Goal: Check status: Check status

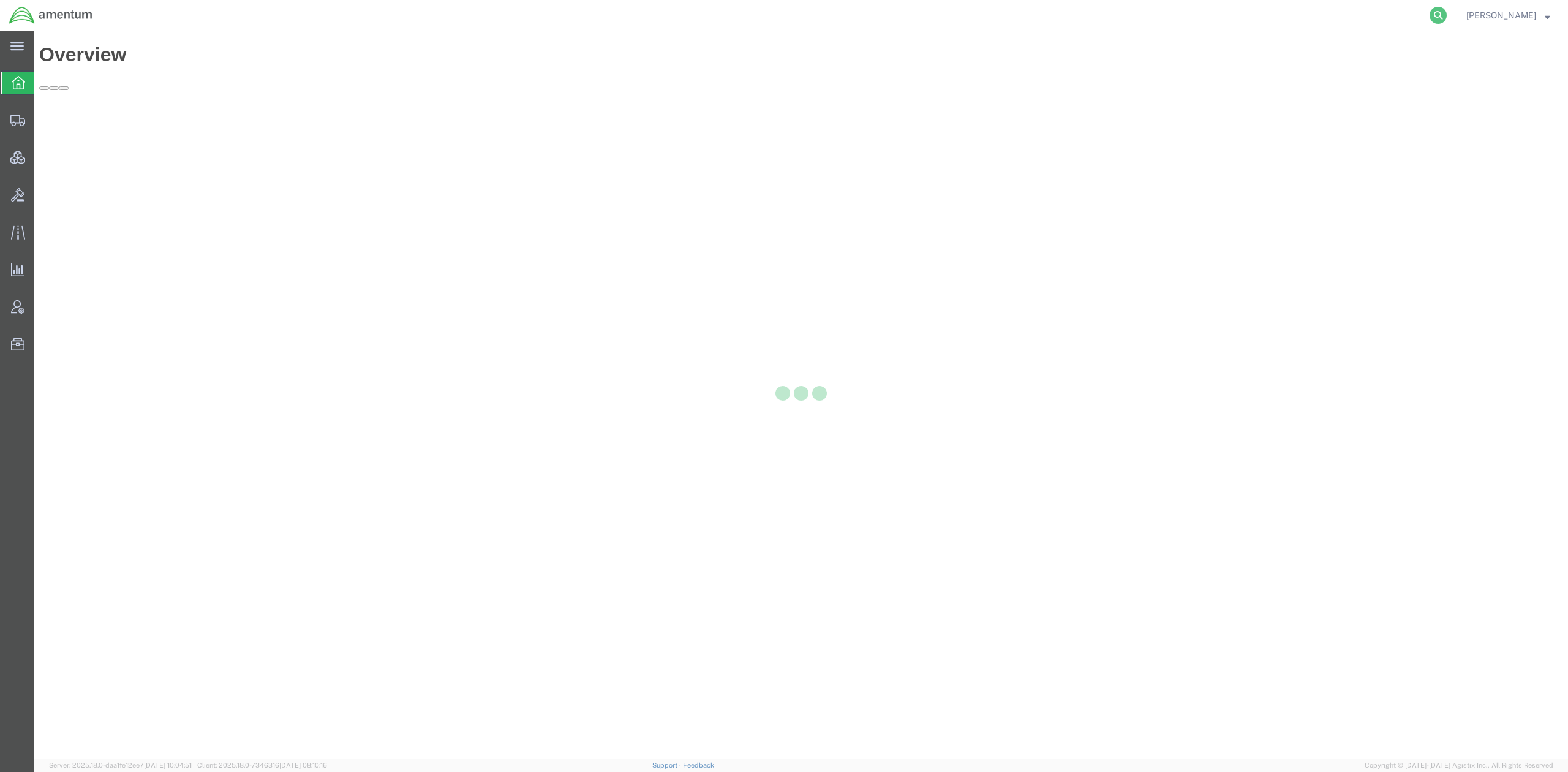
click at [1439, 13] on icon at bounding box center [1438, 15] width 17 height 17
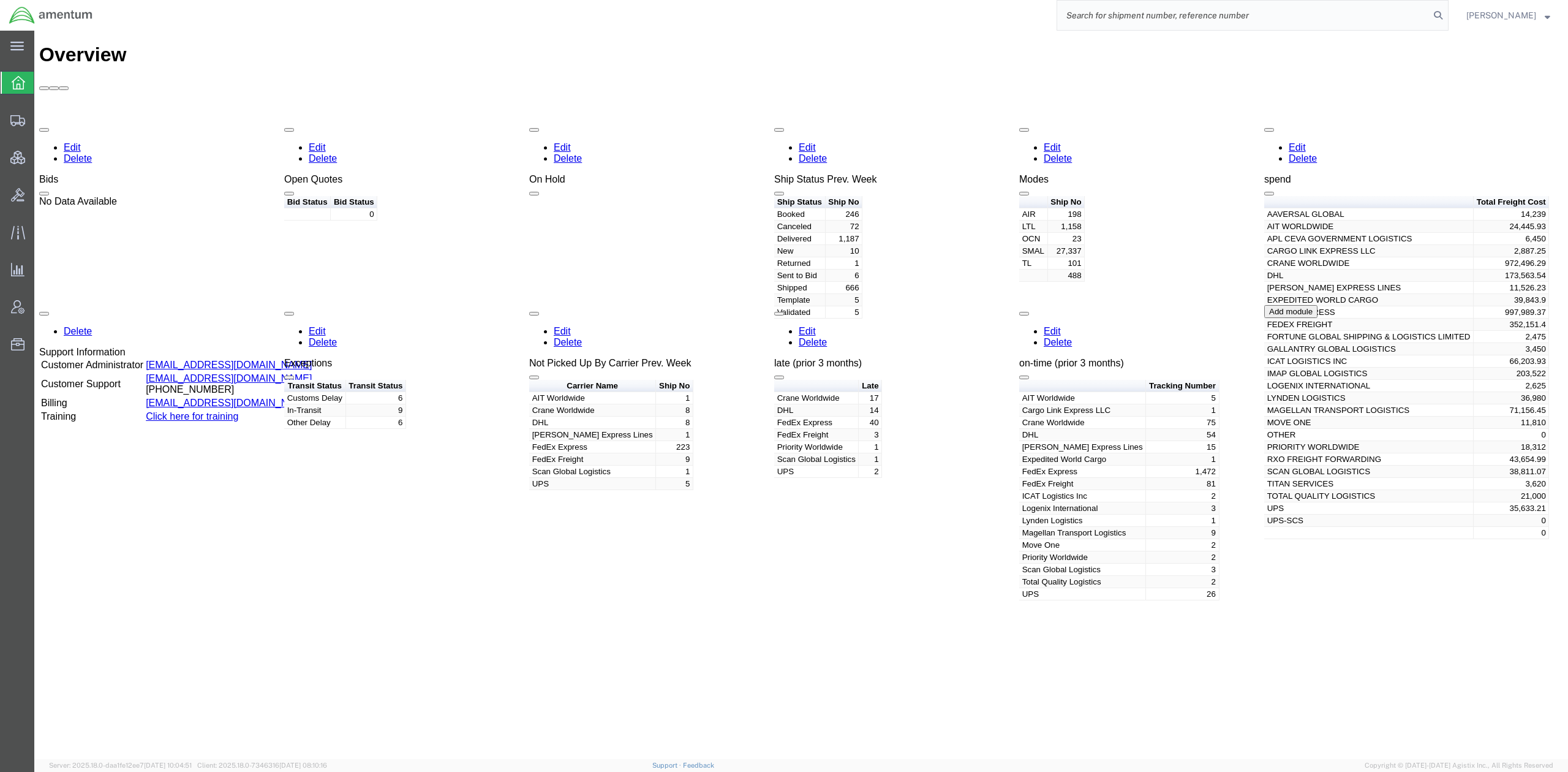
paste input "56691893"
type input "56691893"
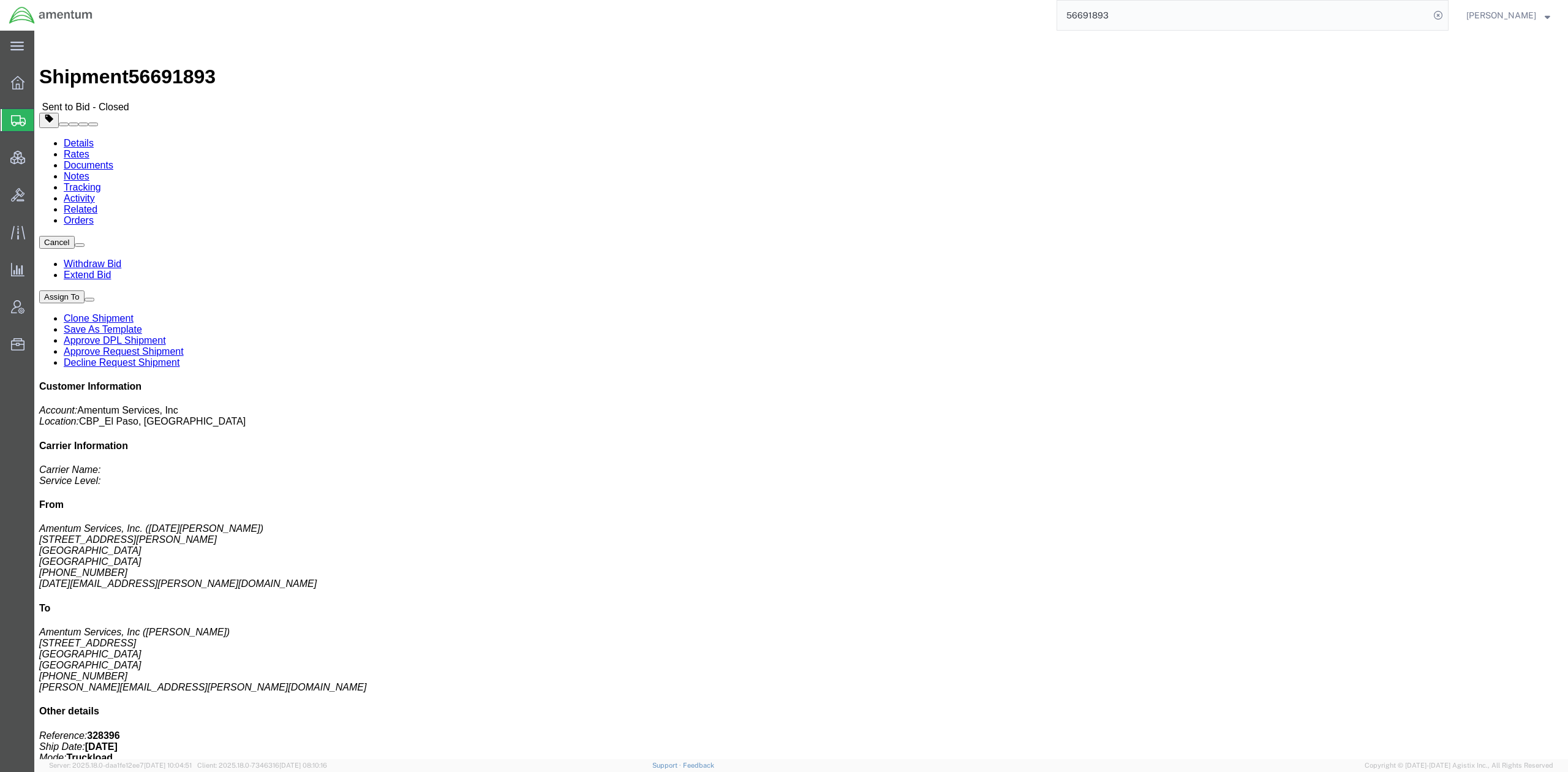
click link "Rates"
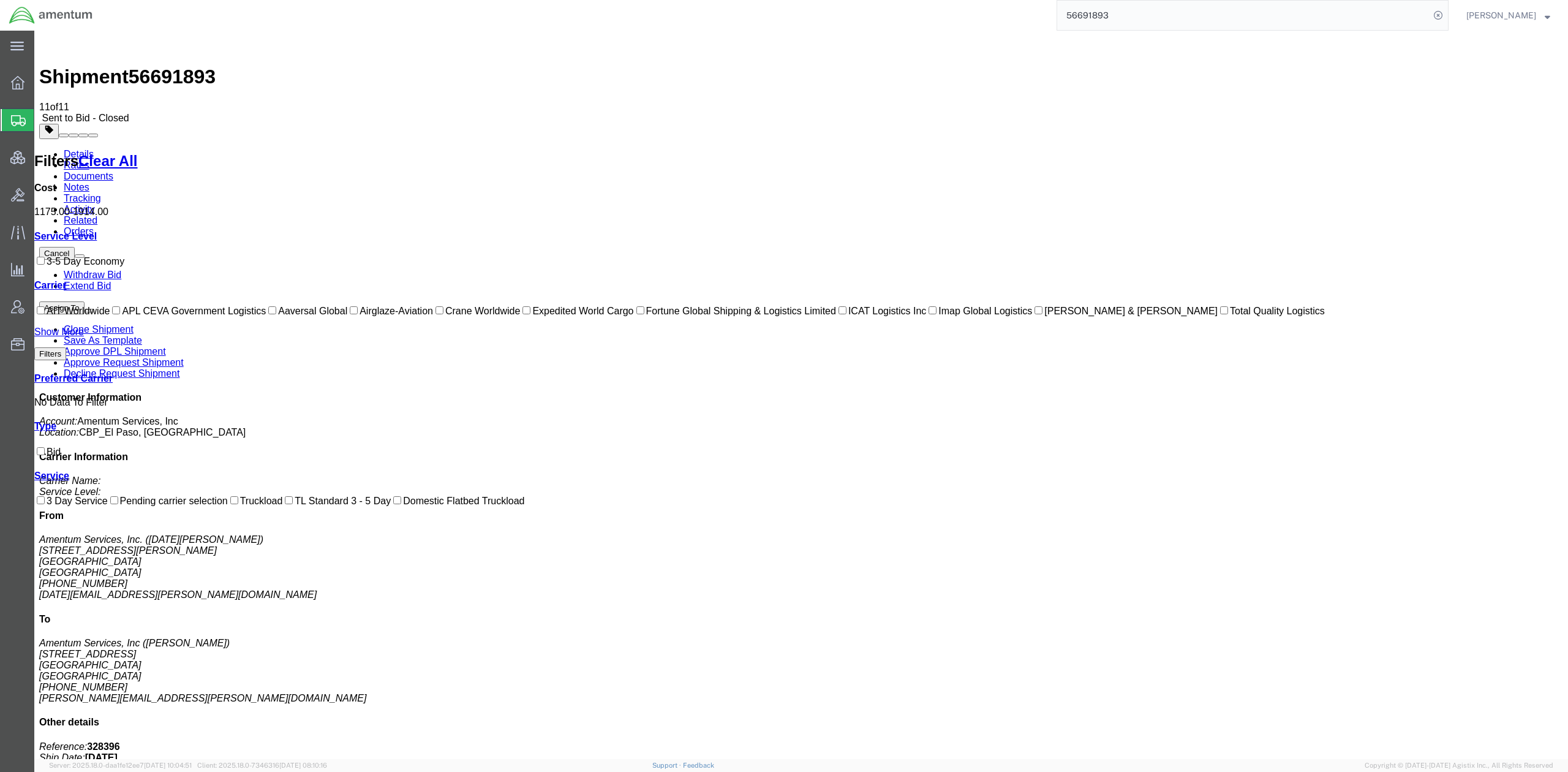
click at [95, 204] on link "Activity" at bounding box center [79, 209] width 31 height 10
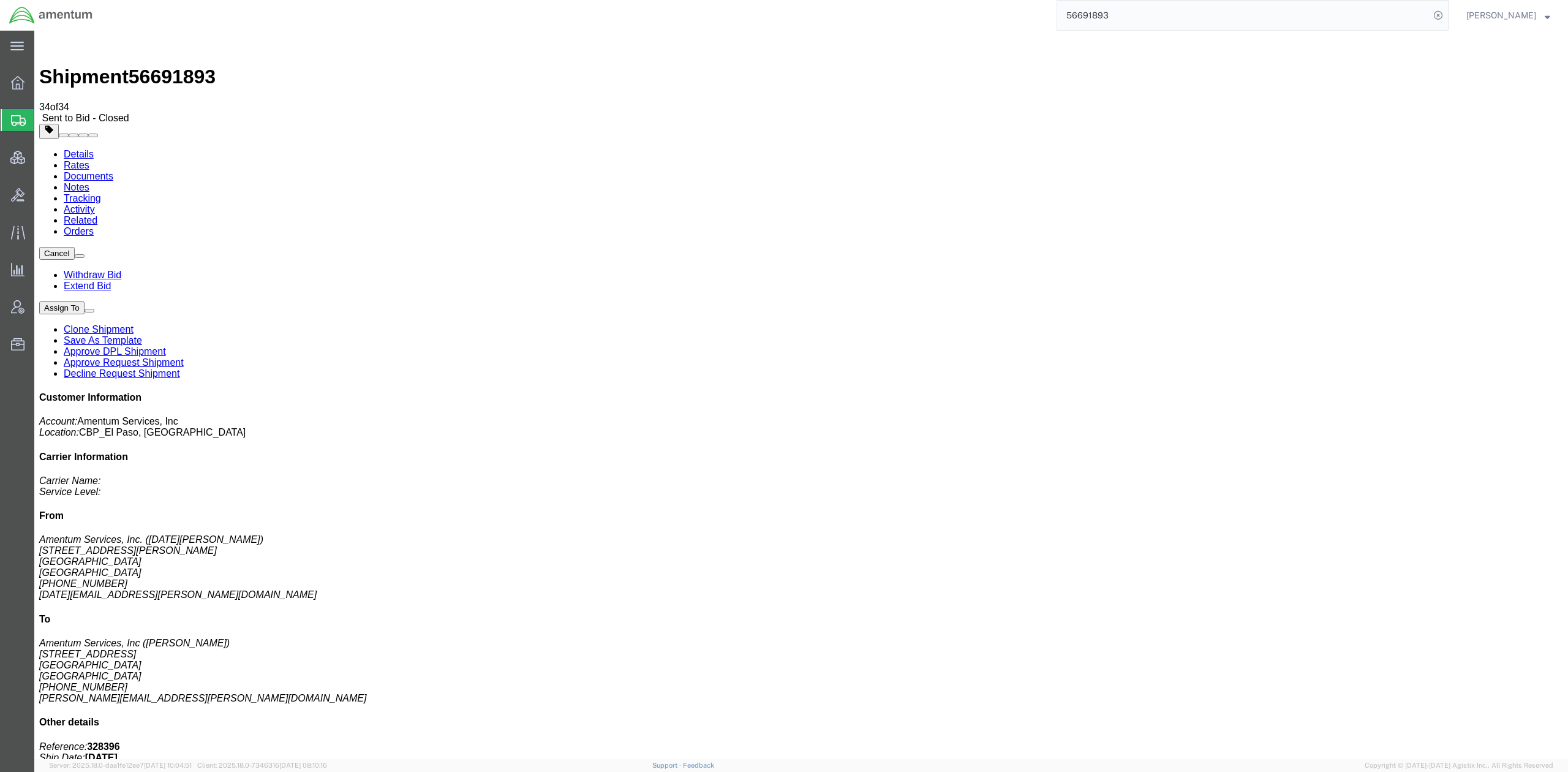
scroll to position [472, 0]
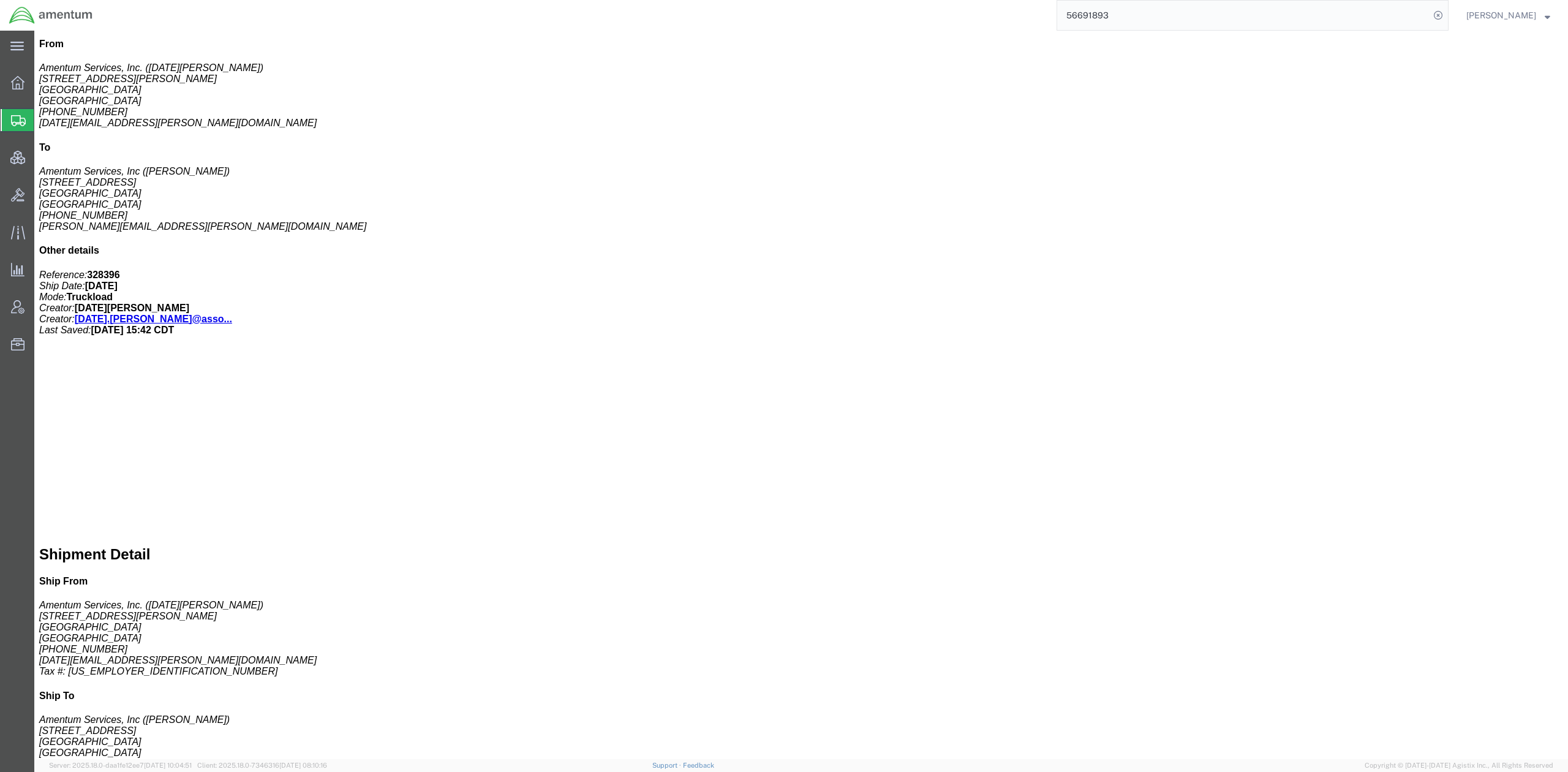
click at [43, 116] on span "Shipments" at bounding box center [39, 120] width 10 height 24
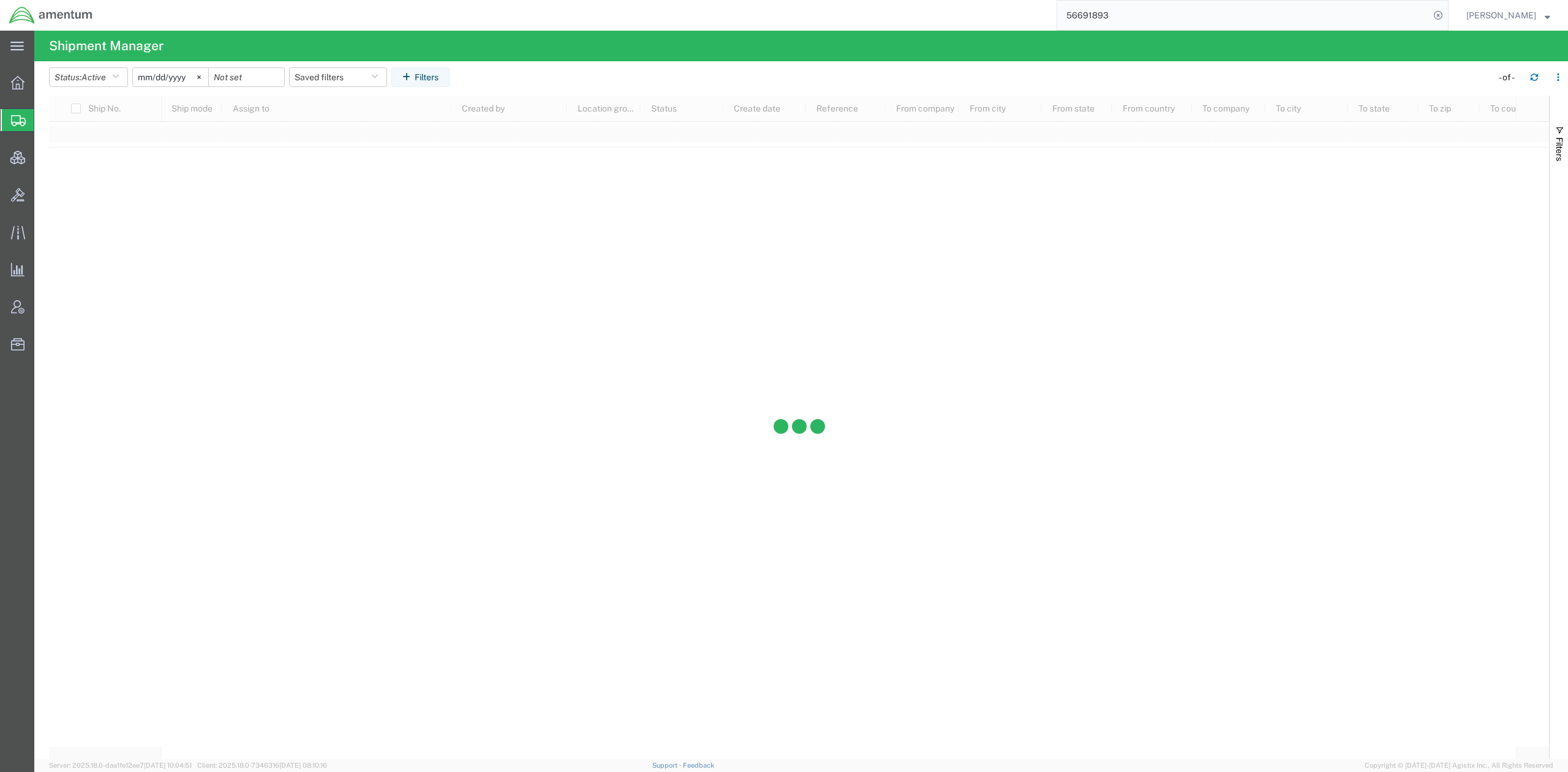
click at [1538, 26] on div "[PERSON_NAME]" at bounding box center [1508, 15] width 102 height 31
click at [1541, 19] on span "[PERSON_NAME]" at bounding box center [1508, 15] width 84 height 14
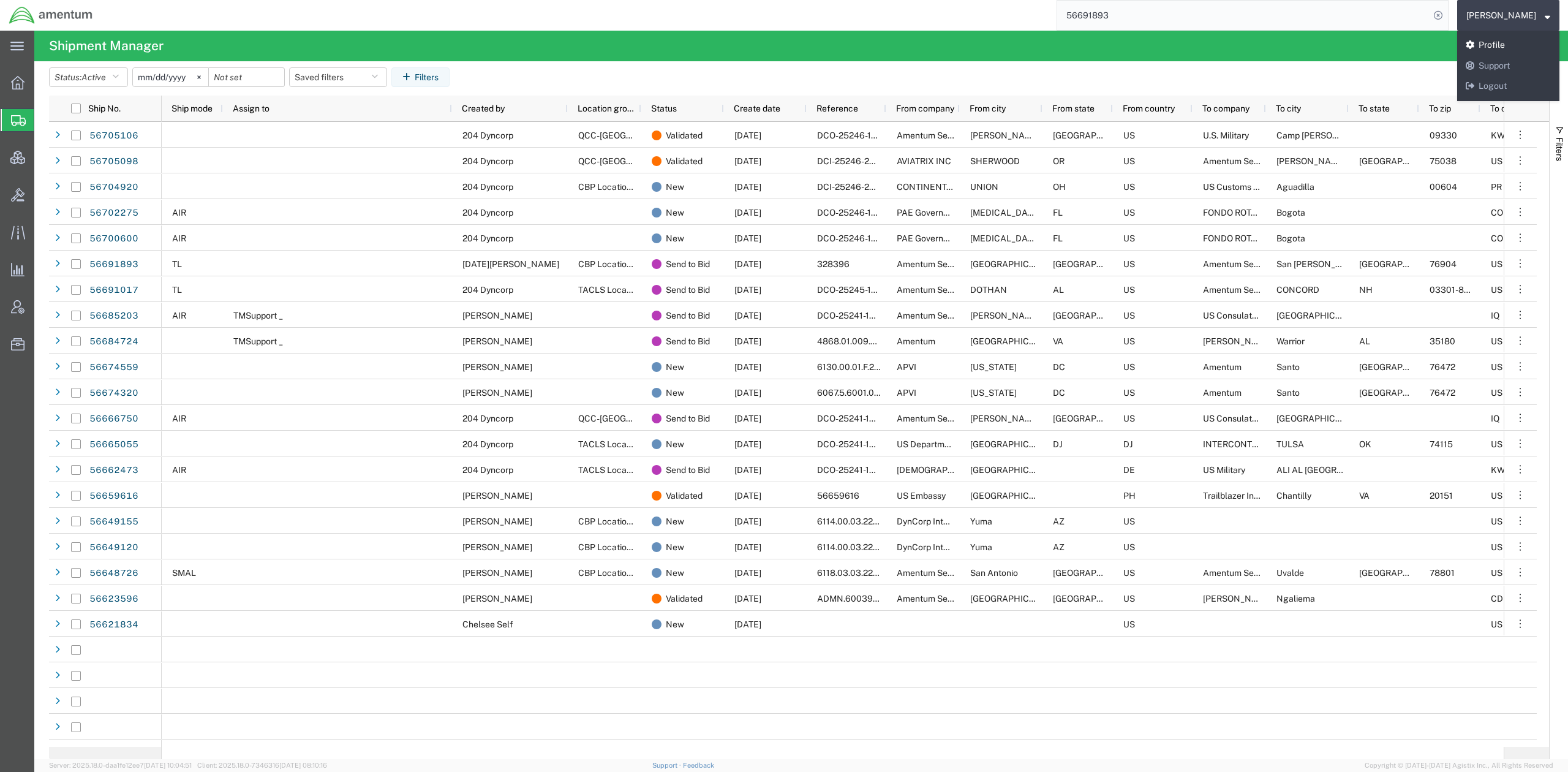
click at [1514, 45] on link "Profile" at bounding box center [1508, 45] width 102 height 21
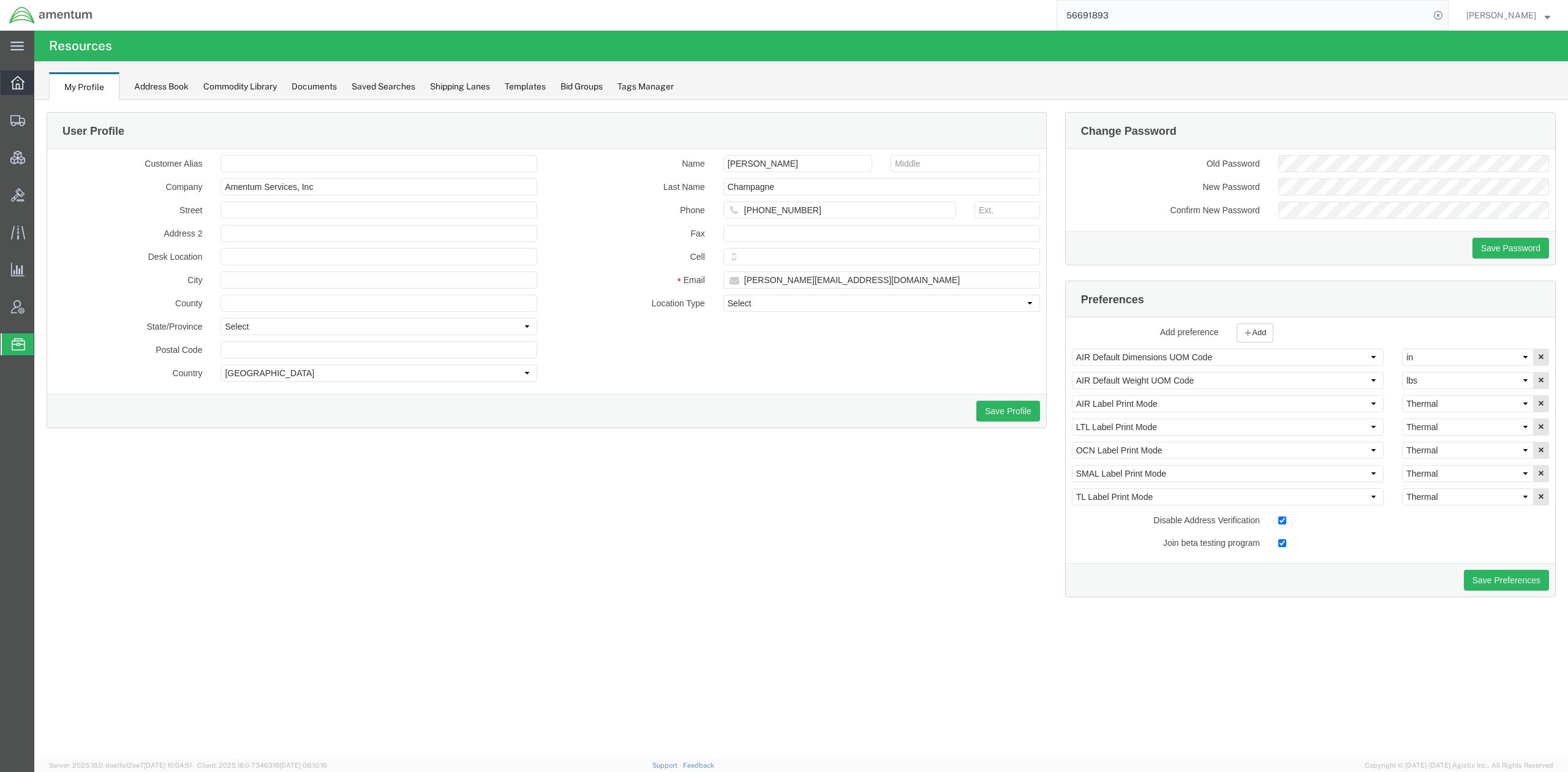
click at [42, 83] on span "Overview" at bounding box center [38, 82] width 9 height 24
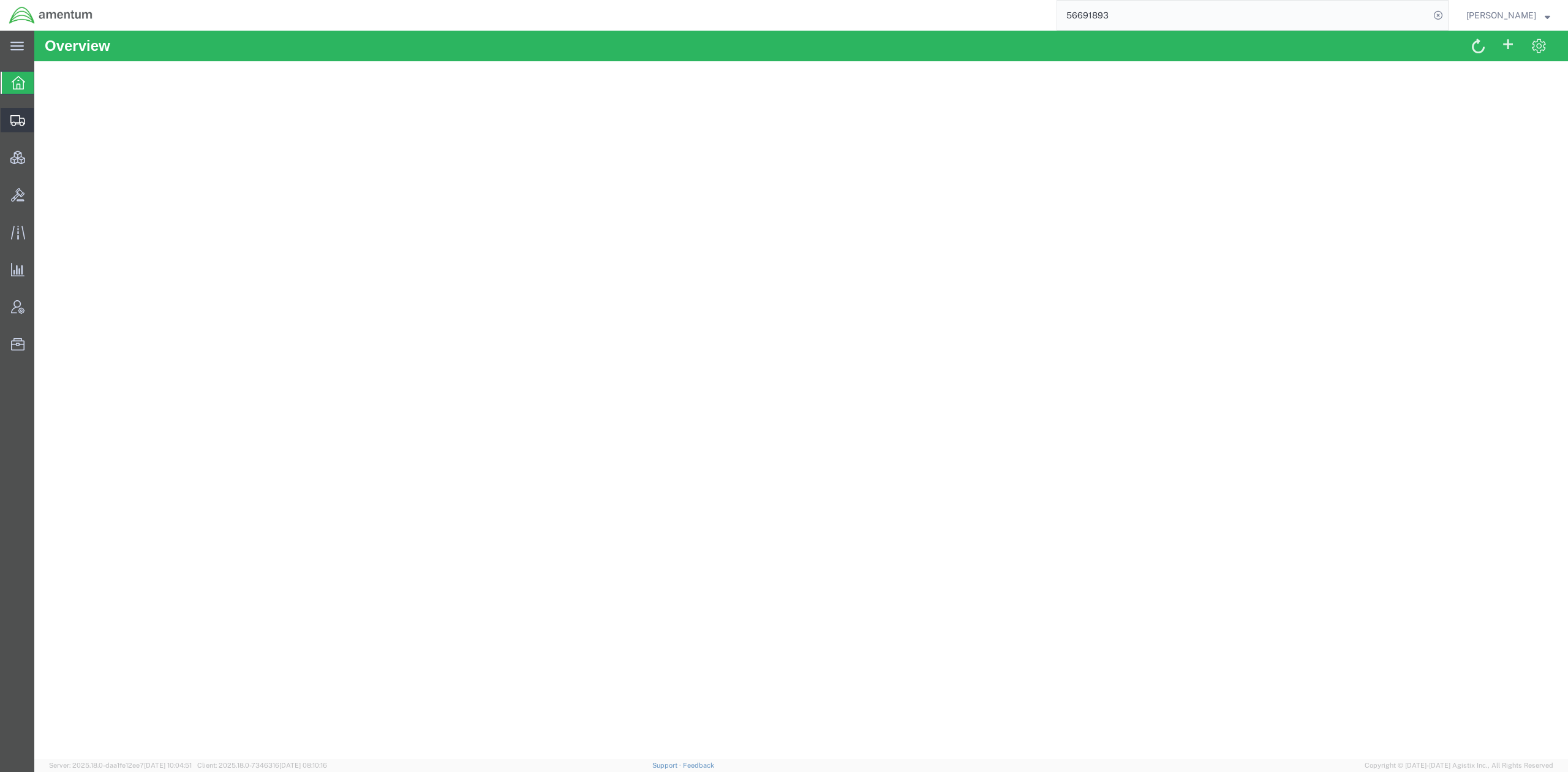
click at [42, 118] on span "Shipments" at bounding box center [38, 120] width 9 height 24
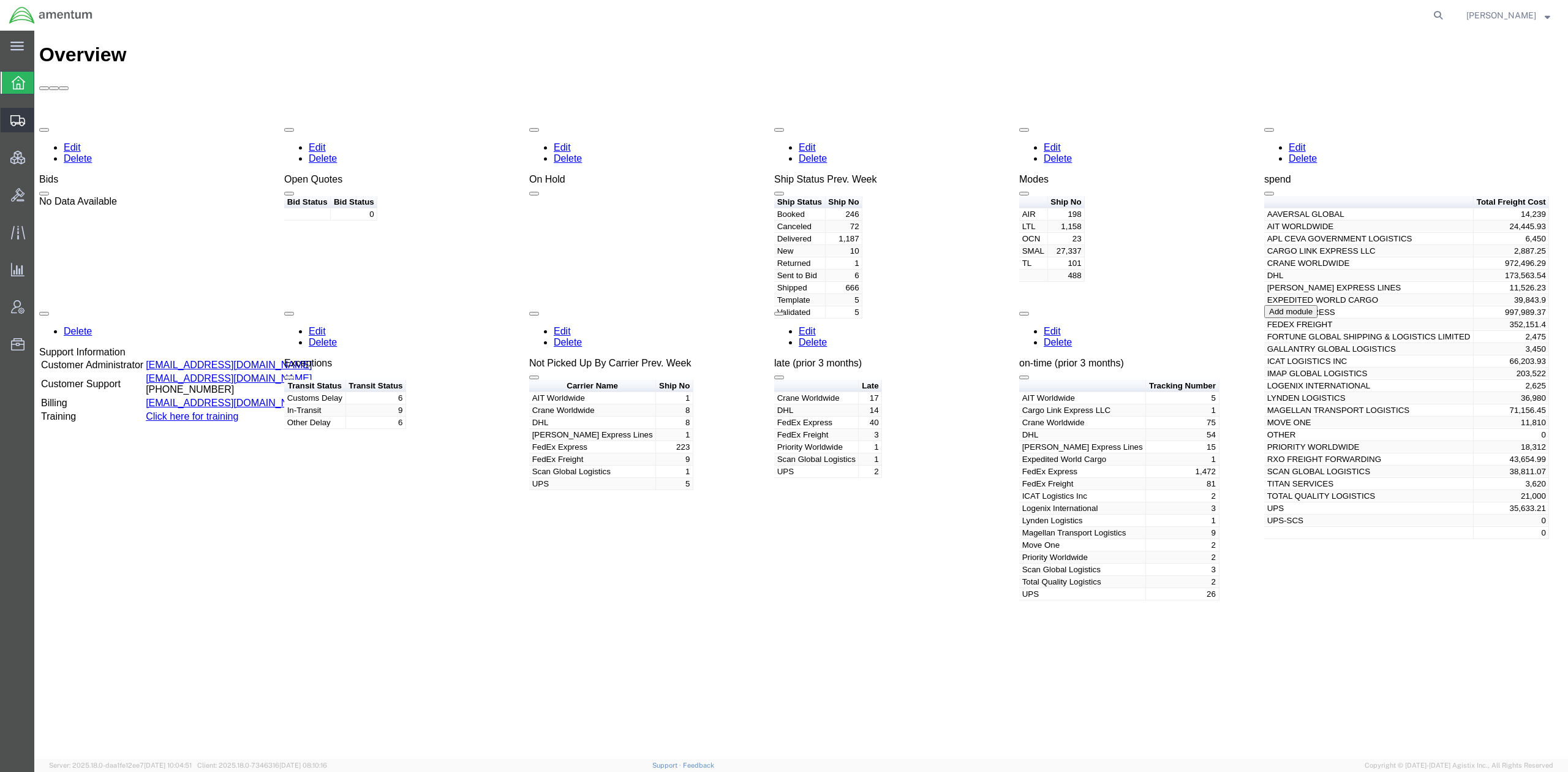
click at [28, 116] on div at bounding box center [18, 120] width 35 height 24
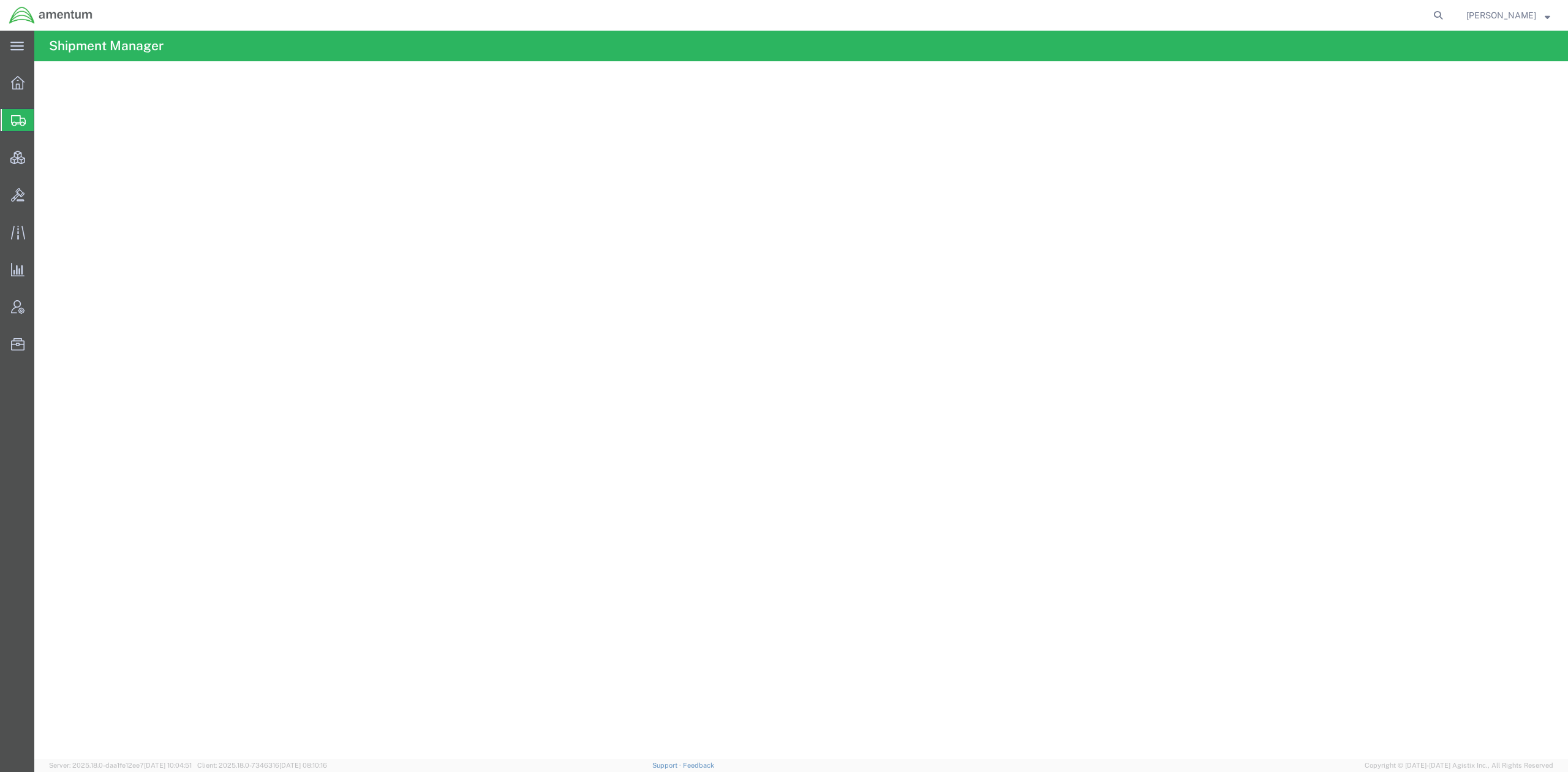
click at [43, 116] on span "Shipments" at bounding box center [39, 120] width 10 height 24
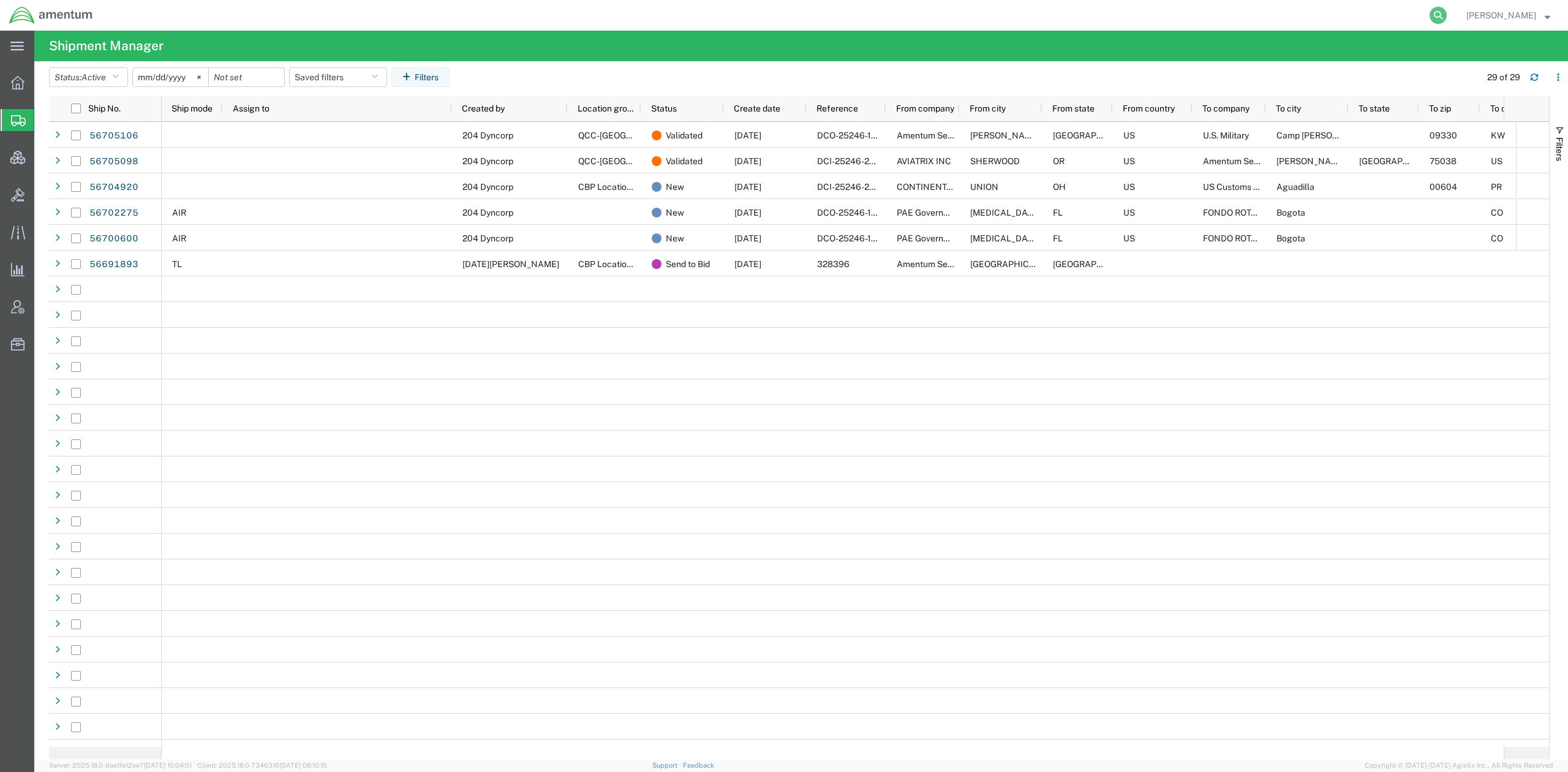
click at [1435, 14] on icon at bounding box center [1438, 15] width 17 height 17
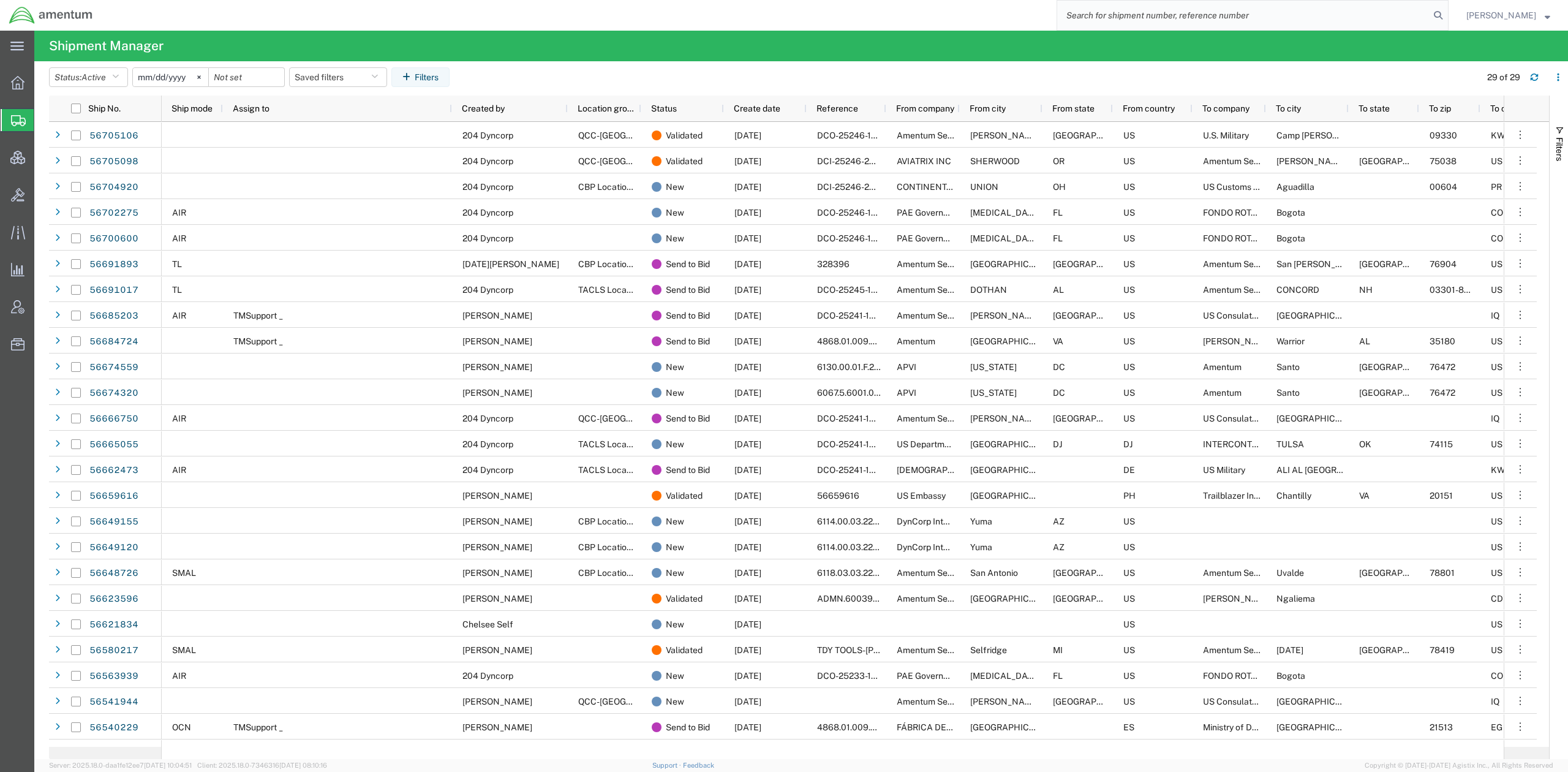
paste input "56691893"
type input "56691893"
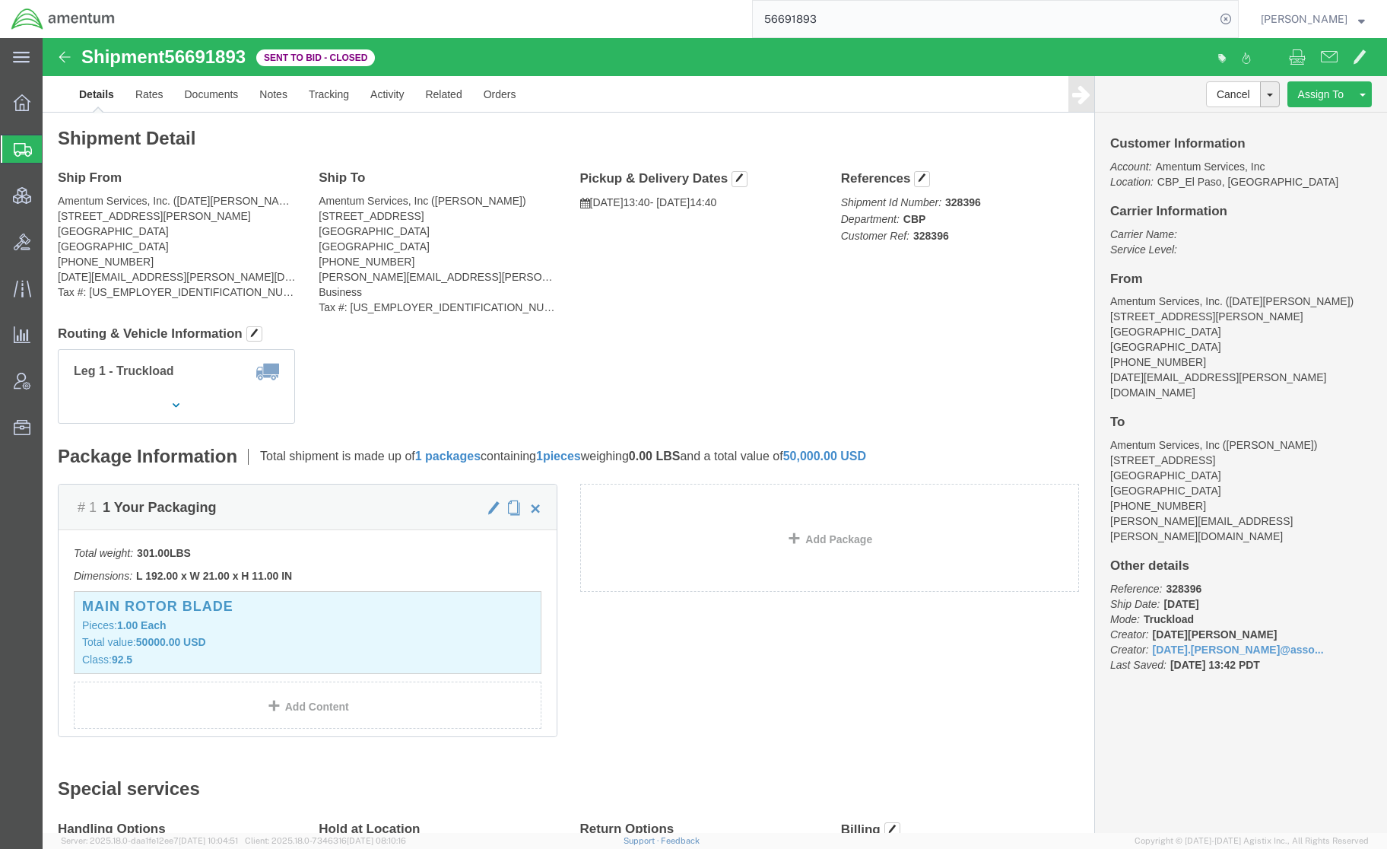
click h4 "Routing & Vehicle Information"
click link "Rates"
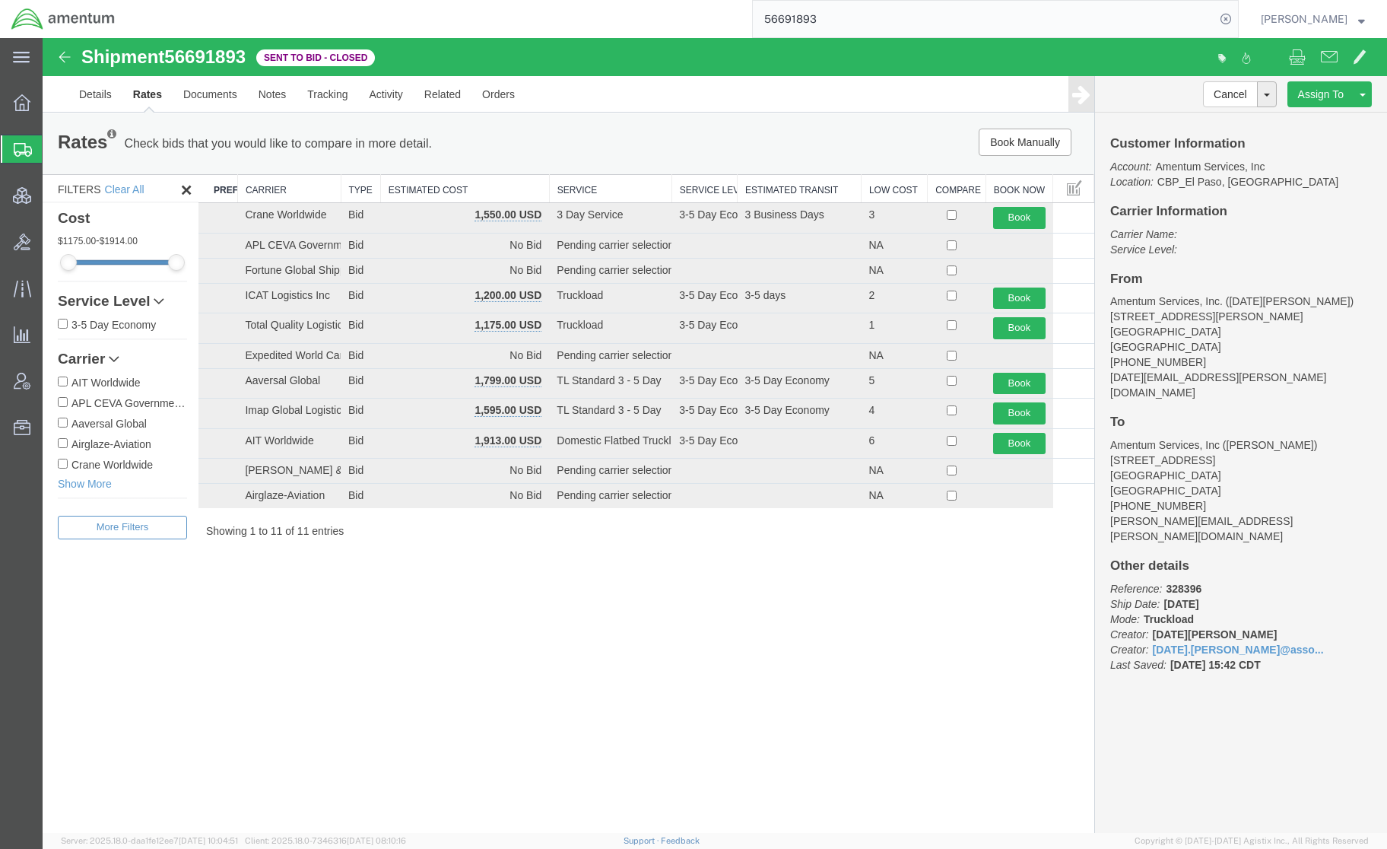
click at [427, 189] on th "Estimated Cost" at bounding box center [464, 189] width 169 height 28
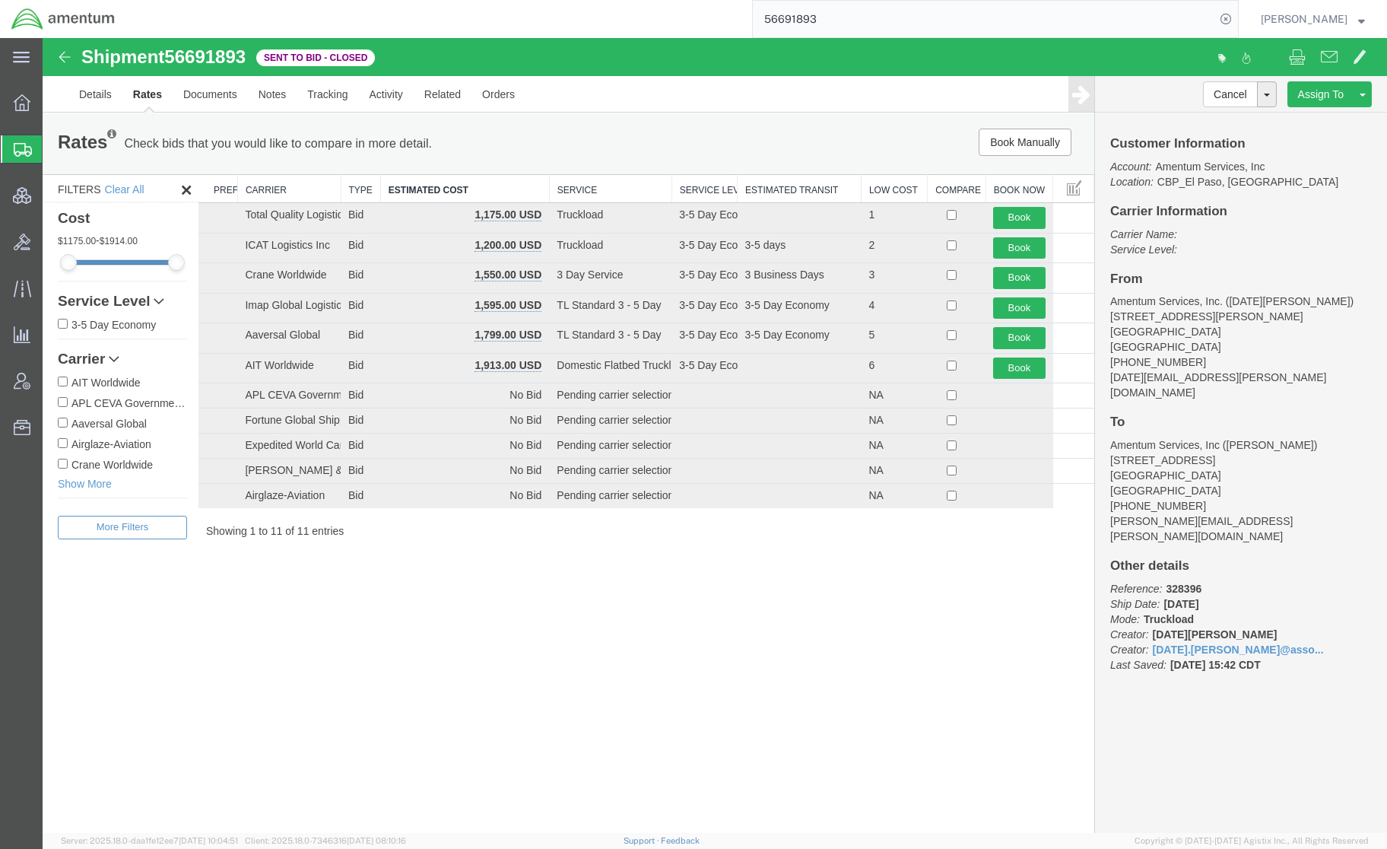
click at [697, 754] on div "Shipment 56691893 11 of 11 Sent to Bid - Closed Details Rates Documents Notes T…" at bounding box center [715, 435] width 1344 height 795
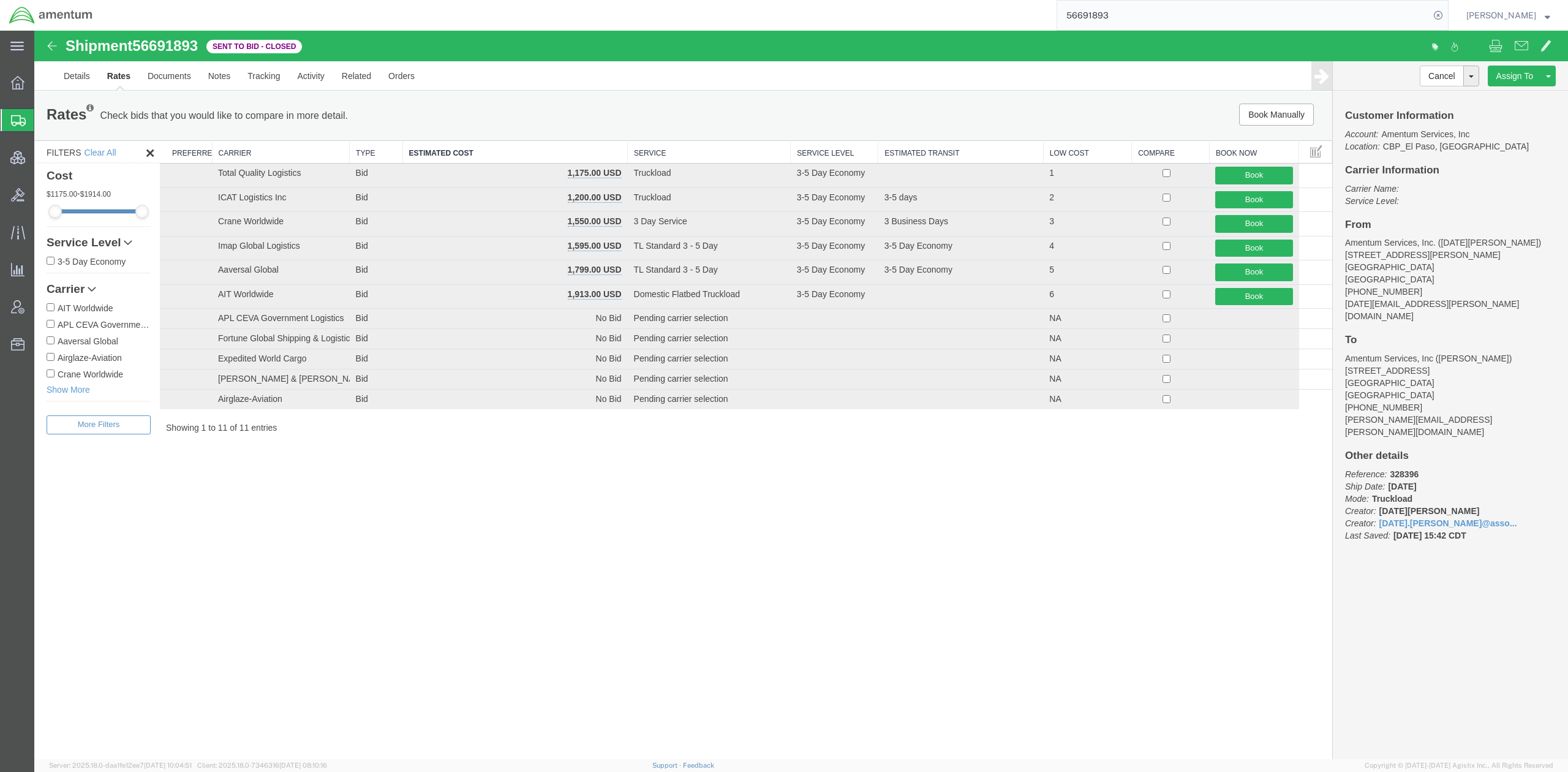
click at [640, 584] on div "Shipment 56691893 11 of 11 Sent to Bid - Closed Details Rates Documents Notes T…" at bounding box center [801, 395] width 1533 height 728
drag, startPoint x: 1274, startPoint y: 6, endPoint x: 1345, endPoint y: 11, distance: 71.2
click at [1274, 6] on input "56691893" at bounding box center [1243, 15] width 372 height 30
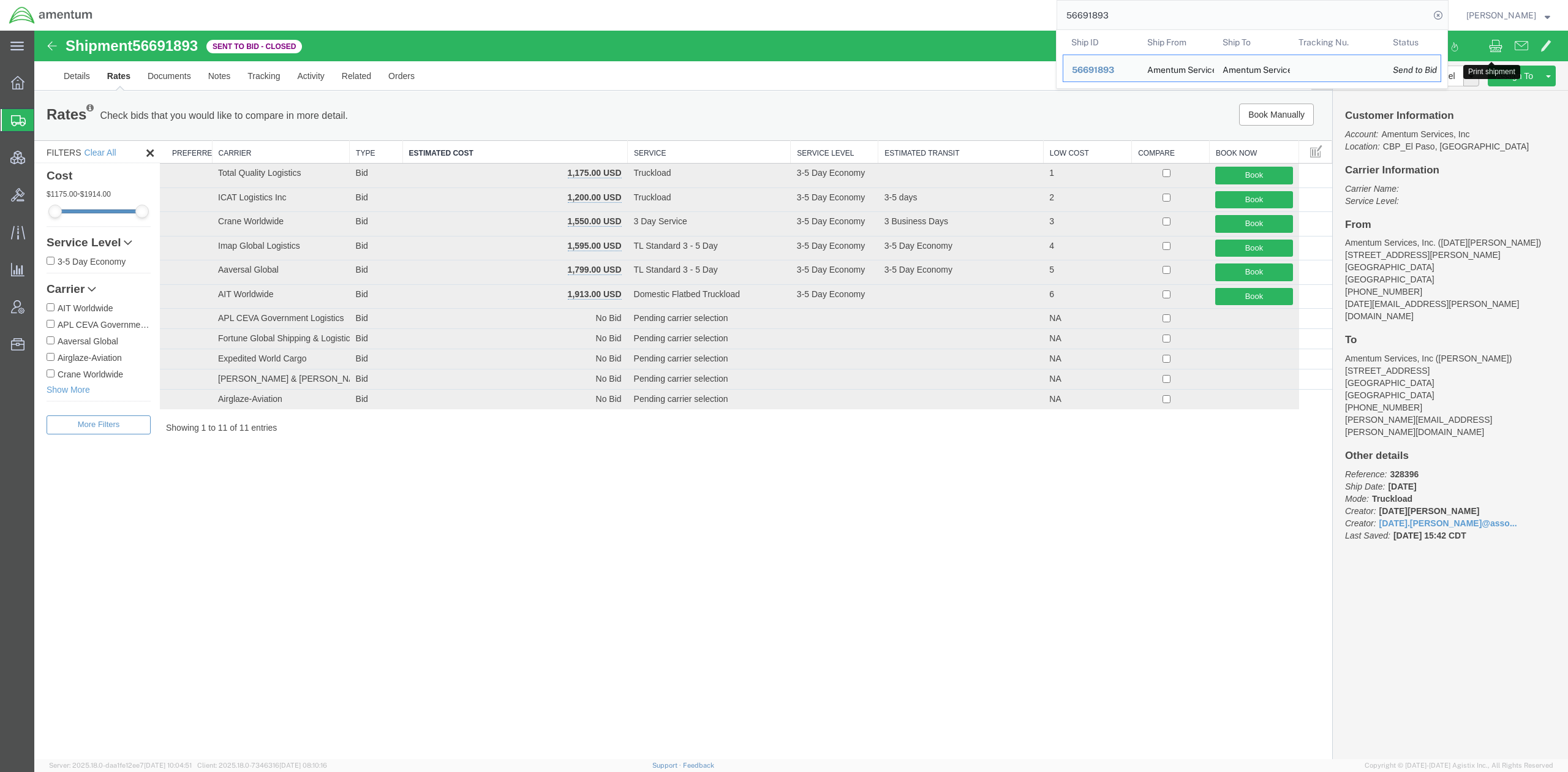
click at [1490, 54] on button at bounding box center [1496, 48] width 26 height 26
